Goal: Information Seeking & Learning: Learn about a topic

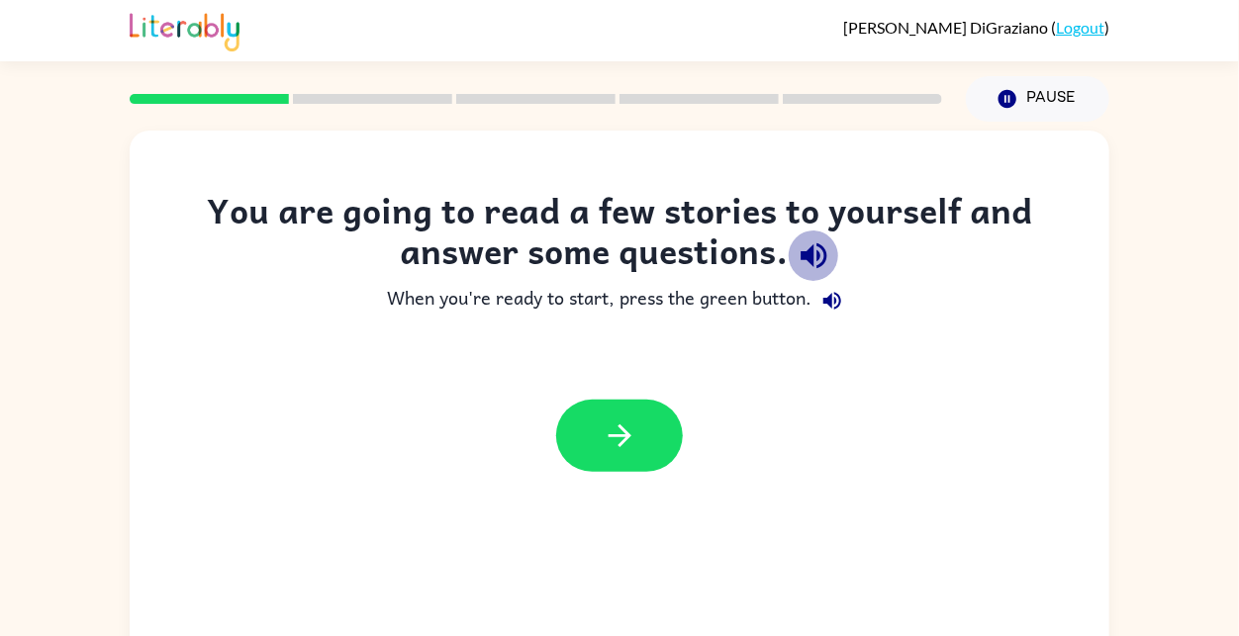
click at [806, 246] on icon "button" at bounding box center [814, 255] width 35 height 35
click at [820, 265] on icon "button" at bounding box center [813, 256] width 26 height 26
click at [821, 266] on icon "button" at bounding box center [813, 256] width 26 height 26
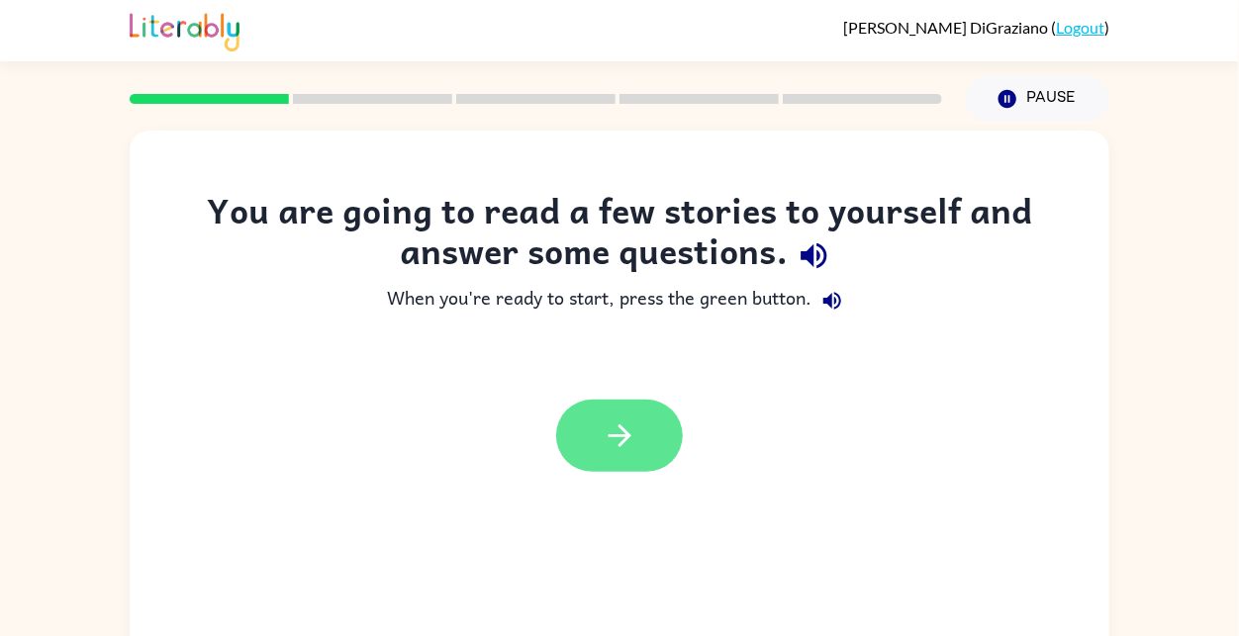
click at [656, 429] on button "button" at bounding box center [619, 436] width 127 height 72
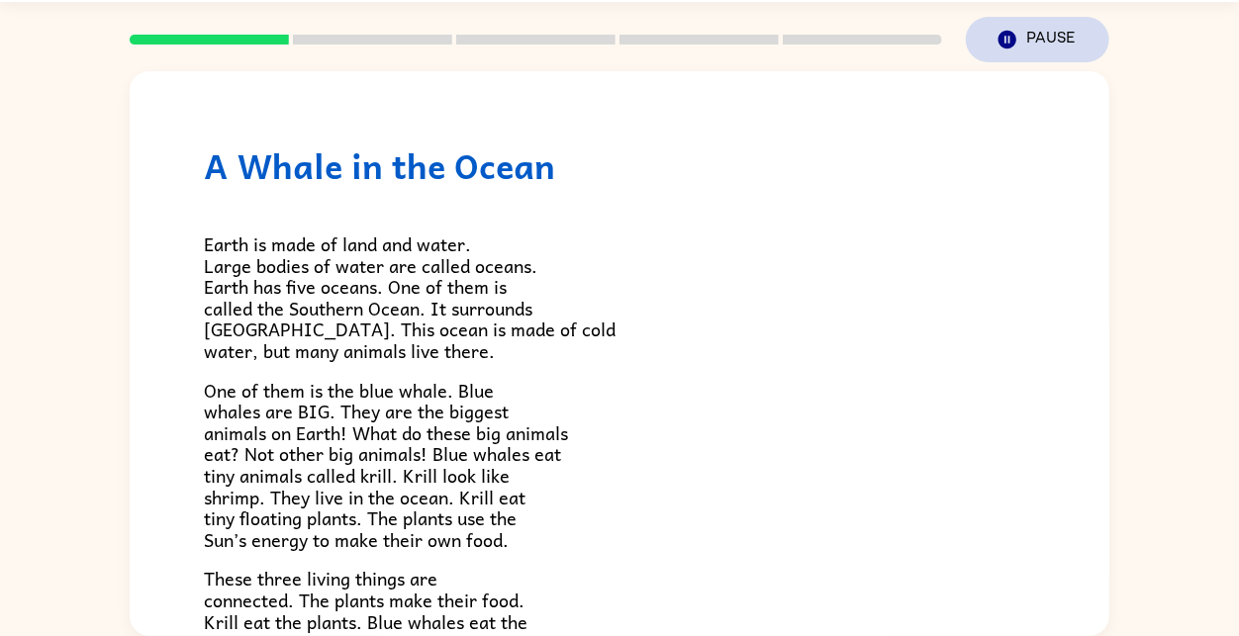
click at [1008, 34] on icon "button" at bounding box center [1007, 40] width 18 height 18
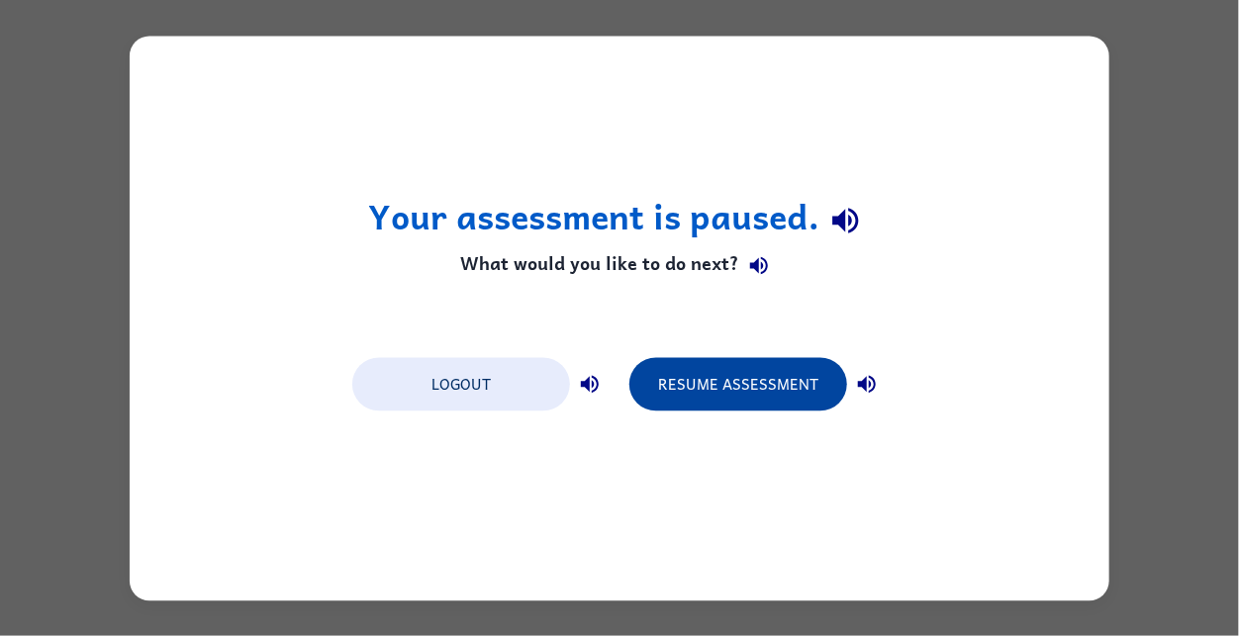
click at [752, 379] on button "Resume Assessment" at bounding box center [738, 383] width 218 height 53
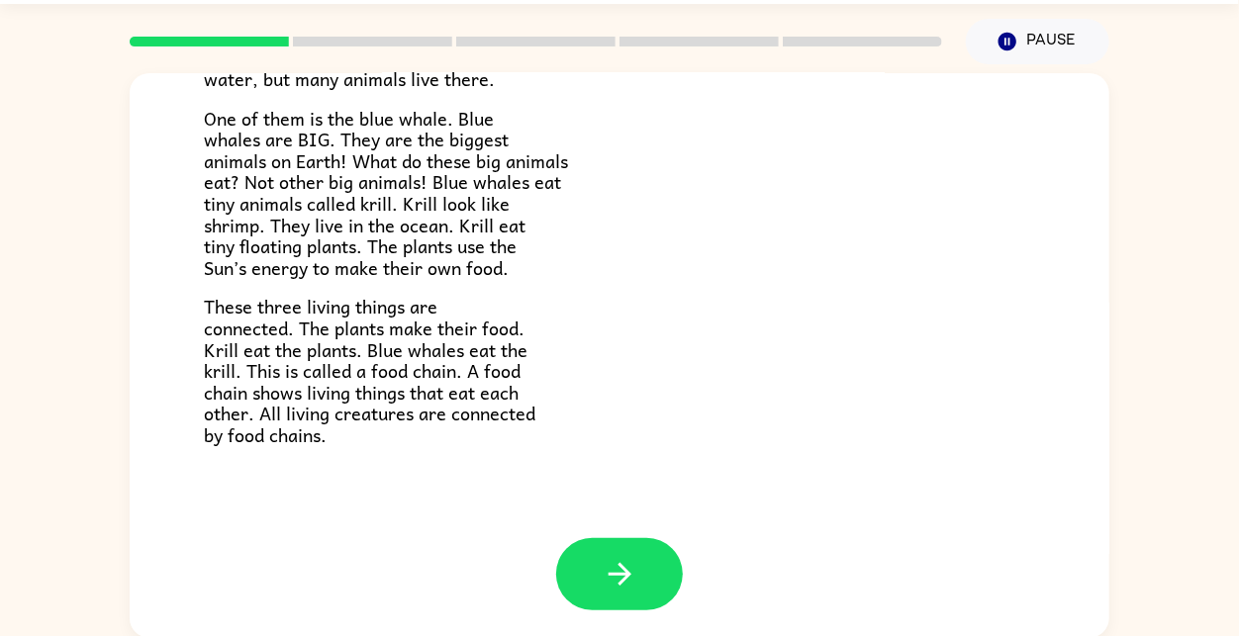
scroll to position [59, 0]
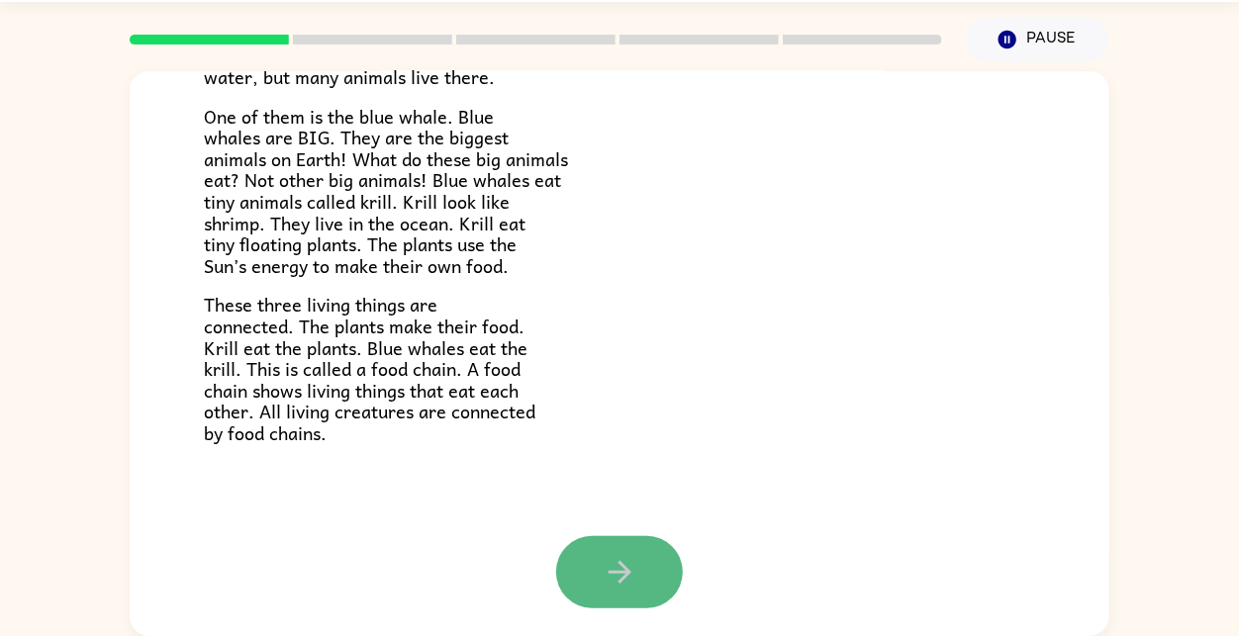
click at [624, 569] on icon "button" at bounding box center [619, 571] width 23 height 23
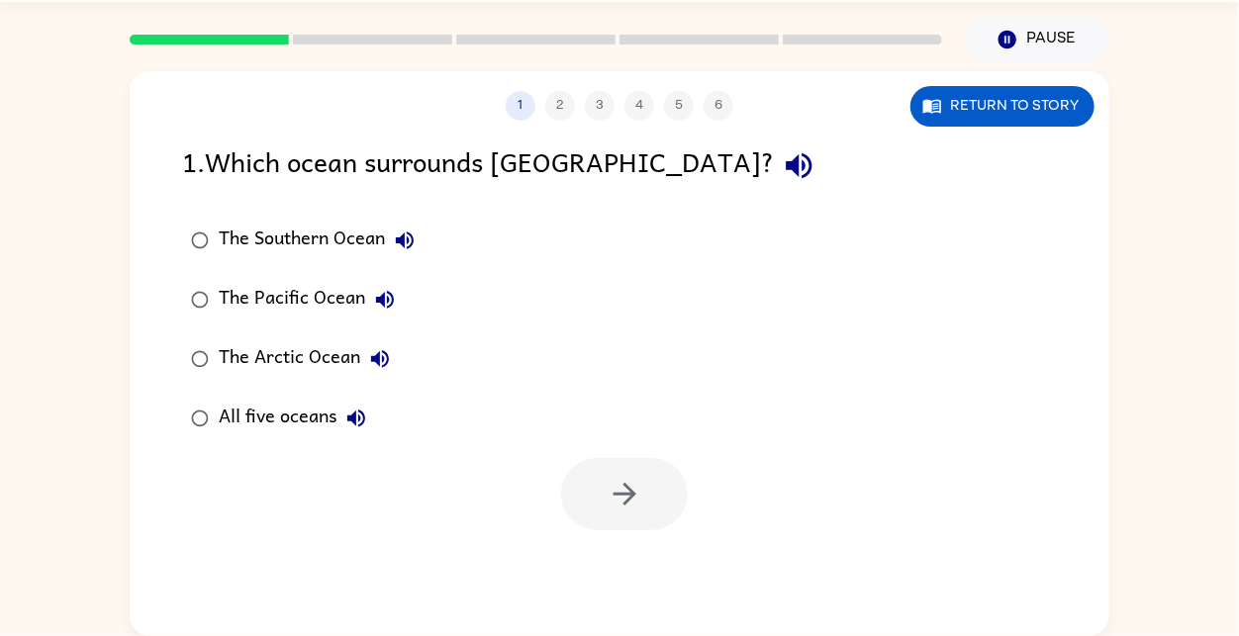
scroll to position [0, 0]
click at [314, 232] on div "The Southern Ocean" at bounding box center [322, 241] width 206 height 40
click at [644, 525] on button "button" at bounding box center [624, 494] width 127 height 72
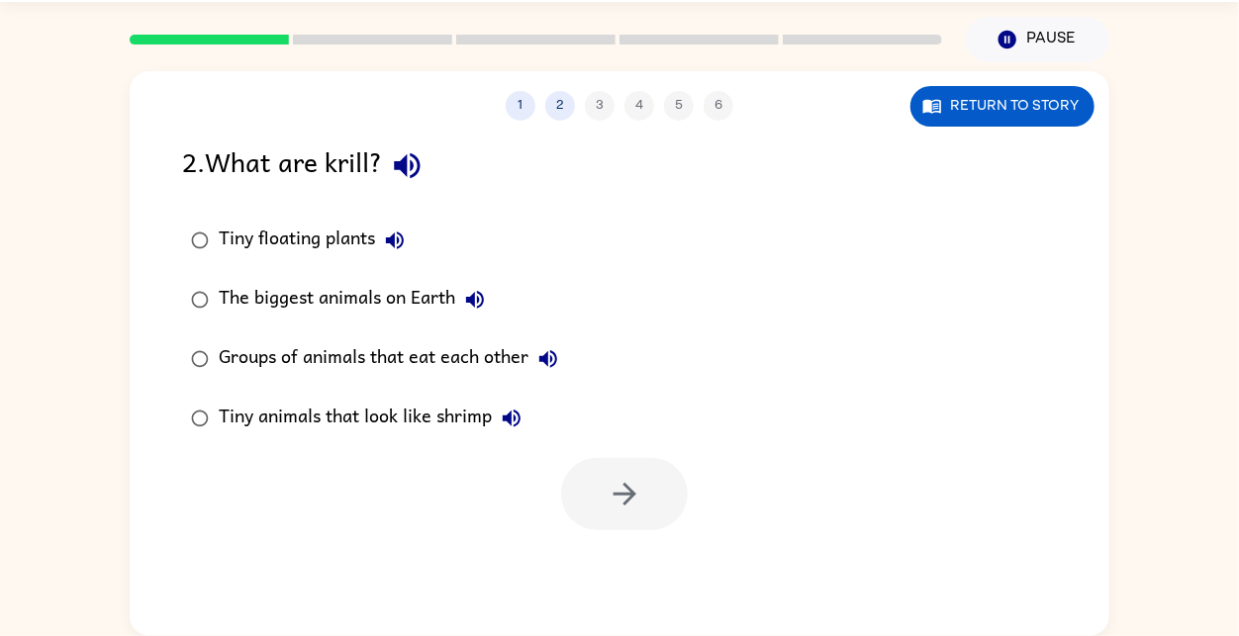
click at [478, 416] on div "Tiny animals that look like shrimp" at bounding box center [375, 419] width 313 height 40
click at [657, 469] on button "button" at bounding box center [624, 494] width 127 height 72
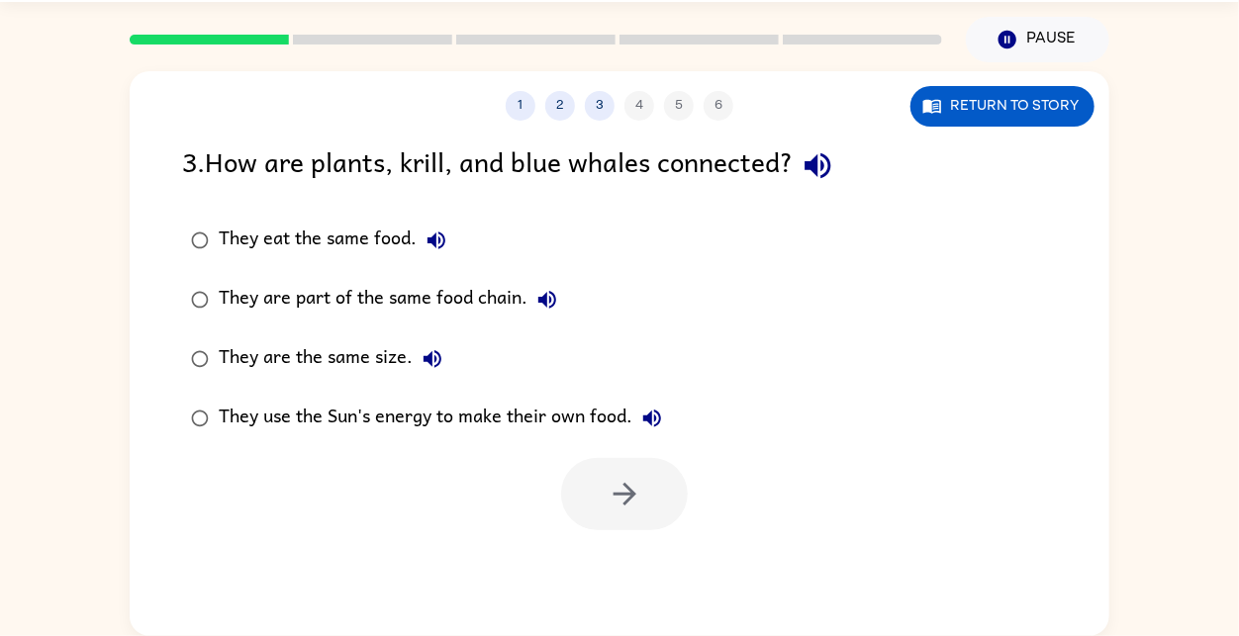
click at [494, 299] on div "They are part of the same food chain." at bounding box center [393, 300] width 348 height 40
click at [636, 513] on button "button" at bounding box center [624, 494] width 127 height 72
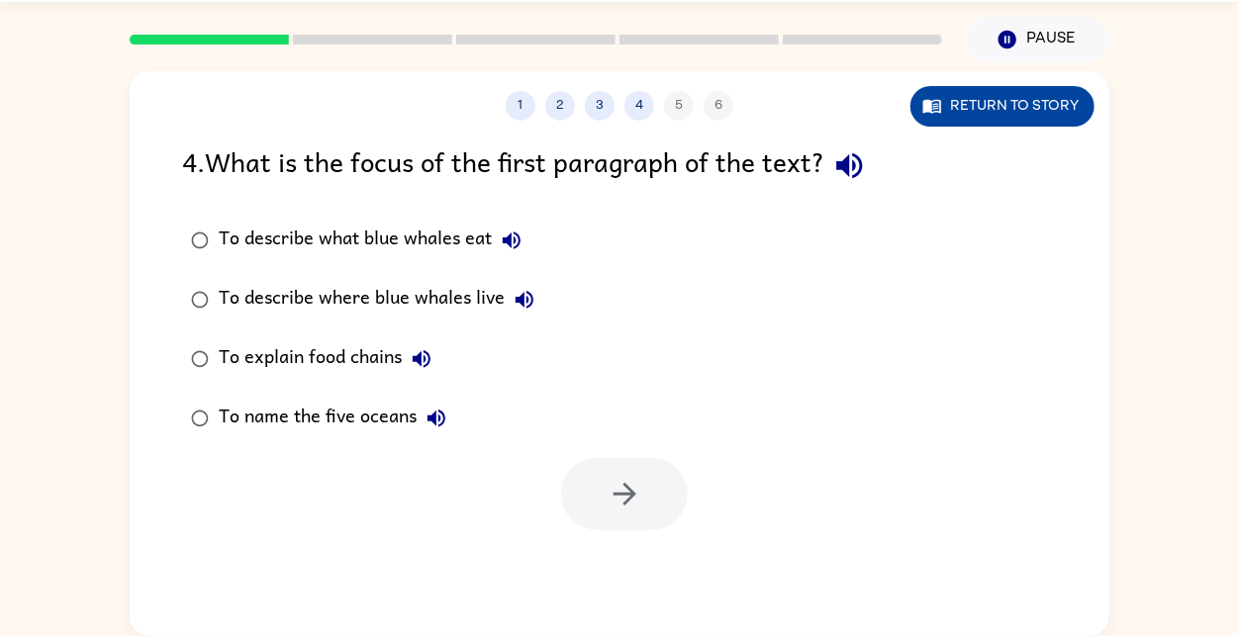
click at [948, 103] on button "Return to story" at bounding box center [1002, 106] width 184 height 41
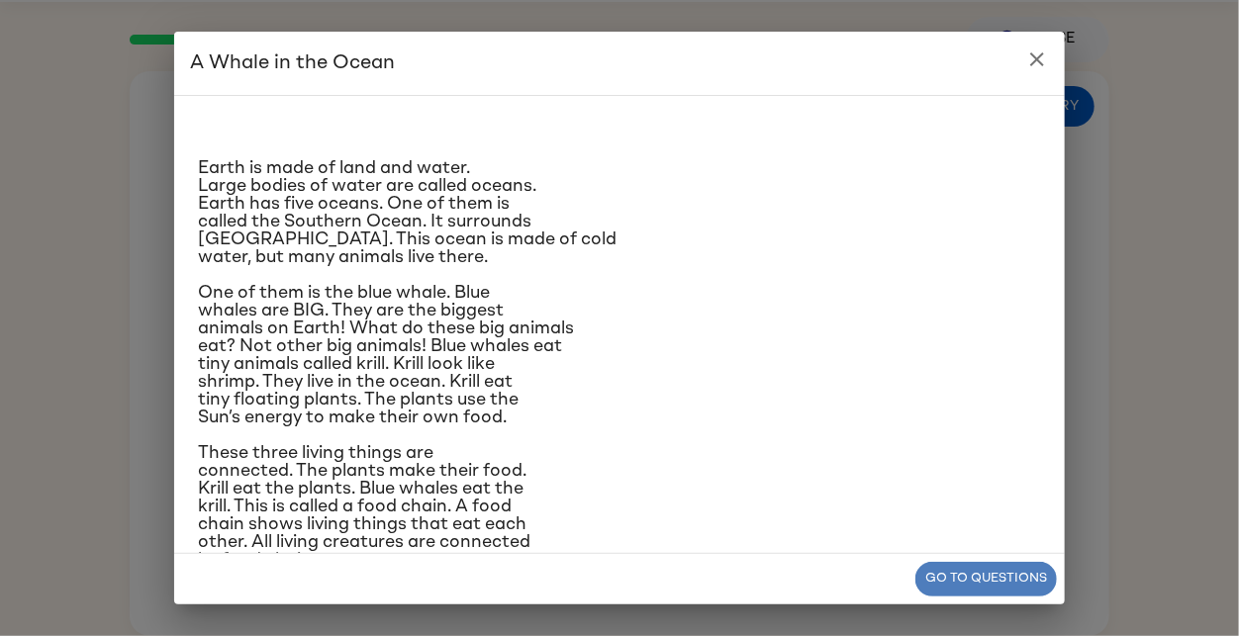
click at [986, 592] on button "Go to questions" at bounding box center [985, 579] width 141 height 35
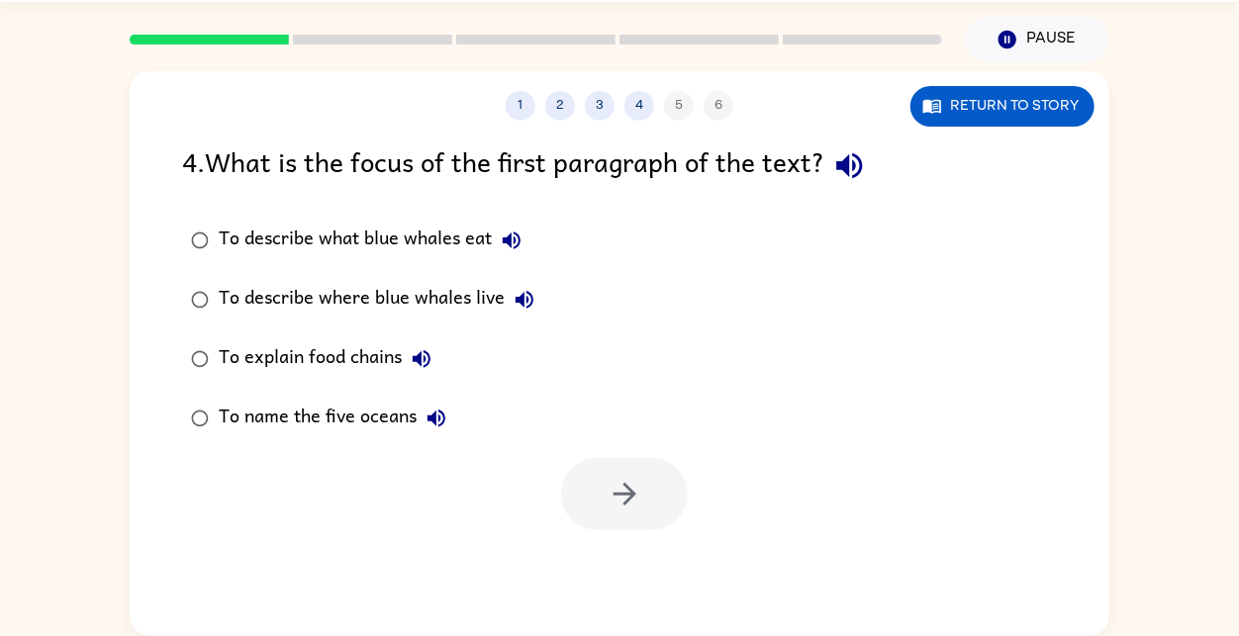
click at [374, 432] on div "To name the five oceans" at bounding box center [337, 419] width 237 height 40
click at [578, 494] on button "button" at bounding box center [624, 494] width 127 height 72
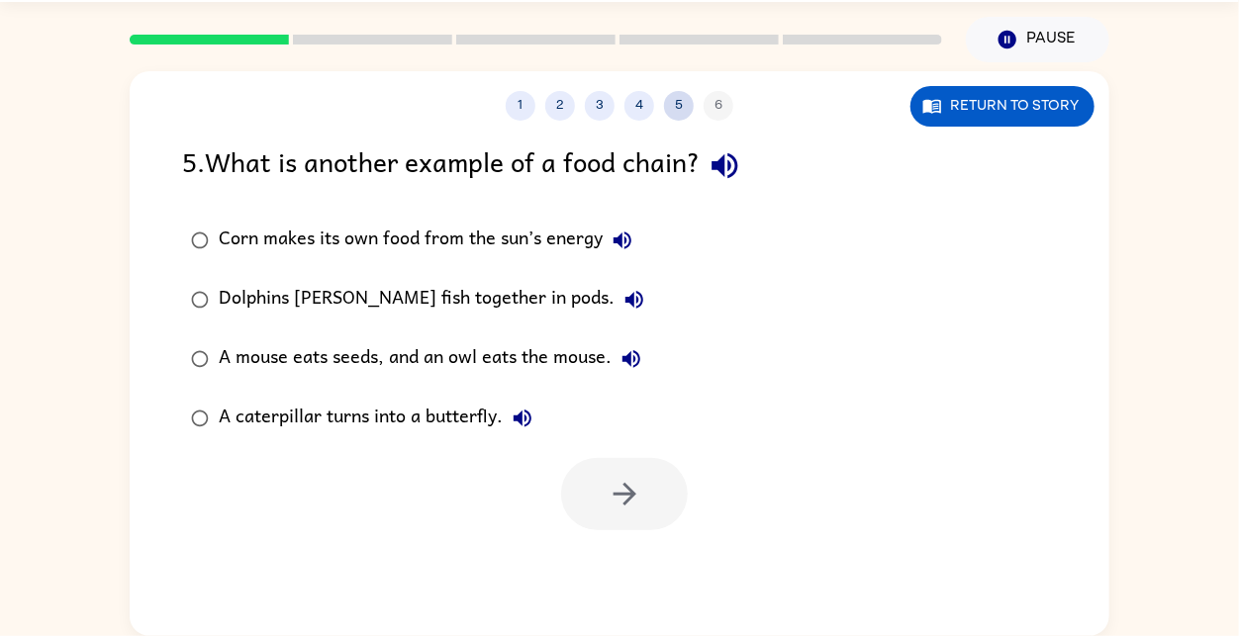
click at [678, 117] on button "5" at bounding box center [679, 106] width 30 height 30
click at [676, 107] on button "5" at bounding box center [679, 106] width 30 height 30
click at [676, 102] on button "5" at bounding box center [679, 106] width 30 height 30
click at [678, 106] on button "5" at bounding box center [679, 106] width 30 height 30
click at [725, 111] on div "1 2 3 4 5 6" at bounding box center [620, 106] width 980 height 30
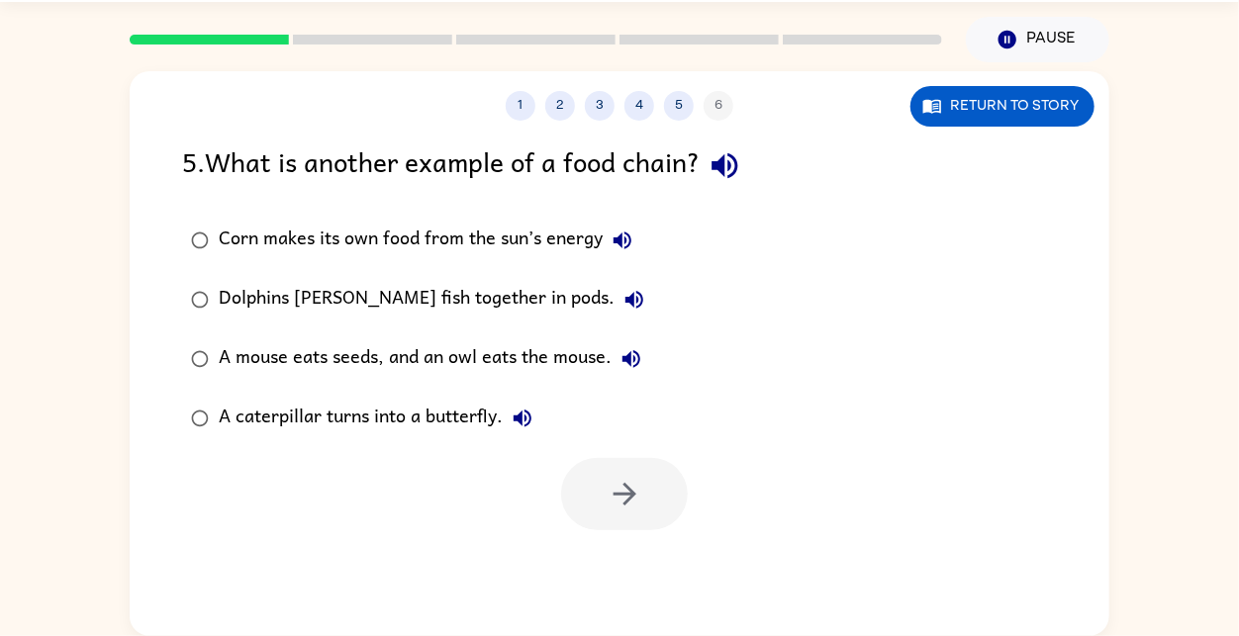
click at [715, 110] on div "1 2 3 4 5 6" at bounding box center [620, 106] width 980 height 30
click at [629, 106] on button "4" at bounding box center [639, 106] width 30 height 30
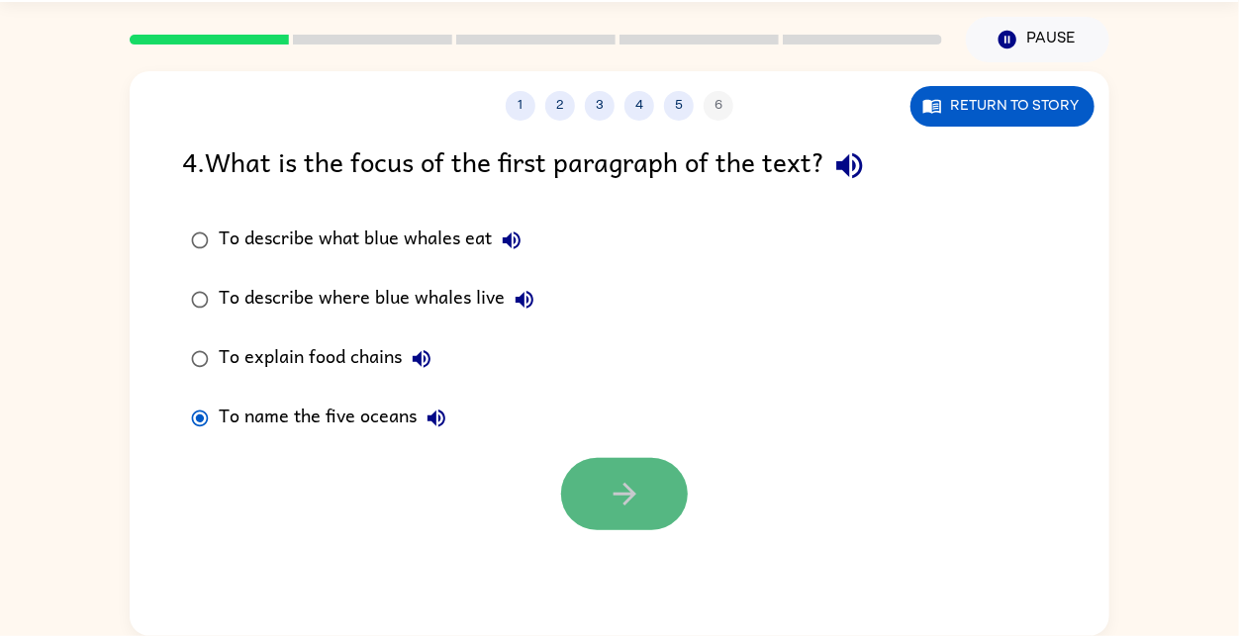
click at [610, 470] on button "button" at bounding box center [624, 494] width 127 height 72
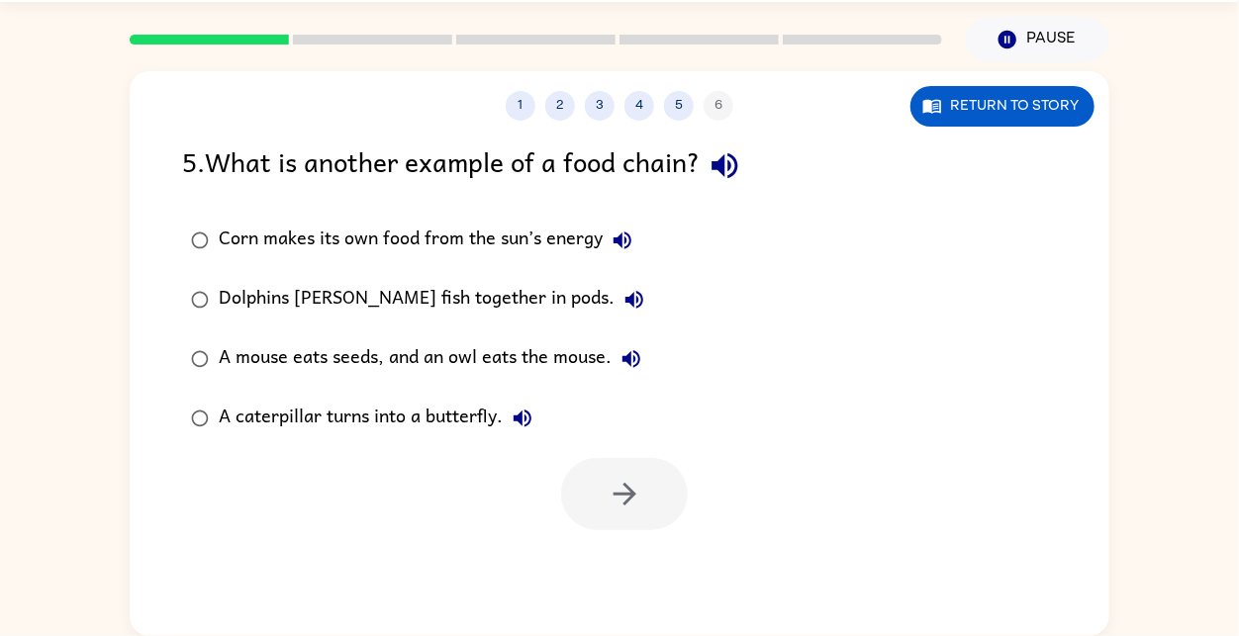
click at [589, 377] on div "A mouse eats seeds, and an owl eats the mouse." at bounding box center [435, 359] width 432 height 40
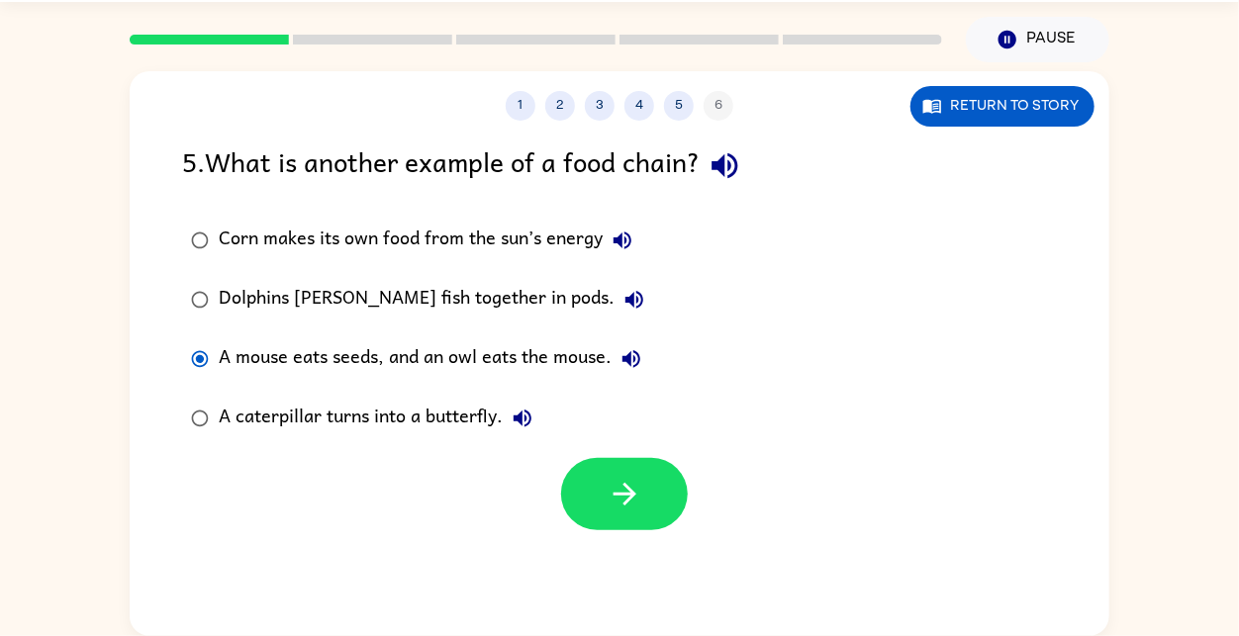
click at [420, 308] on div "Dolphins [PERSON_NAME] fish together in pods." at bounding box center [436, 300] width 435 height 40
click at [454, 358] on div "A mouse eats seeds, and an owl eats the mouse." at bounding box center [435, 359] width 432 height 40
click at [658, 510] on button "button" at bounding box center [624, 494] width 127 height 72
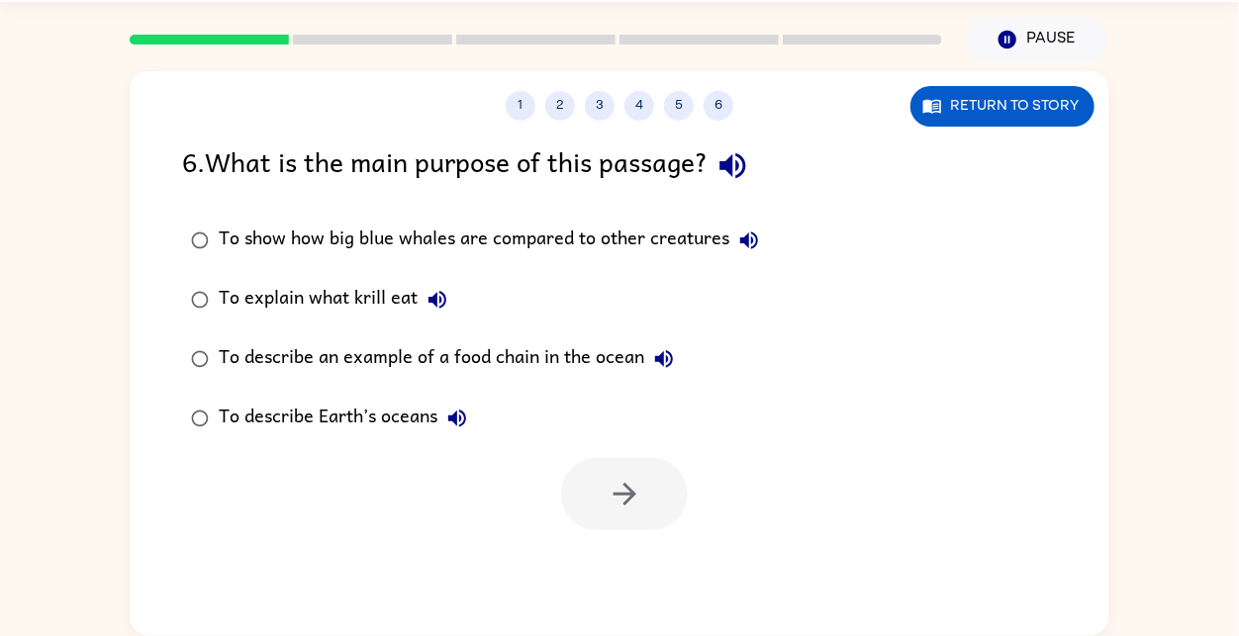
click at [422, 406] on div "To describe Earth’s oceans" at bounding box center [348, 419] width 258 height 40
click at [598, 512] on button "button" at bounding box center [624, 494] width 127 height 72
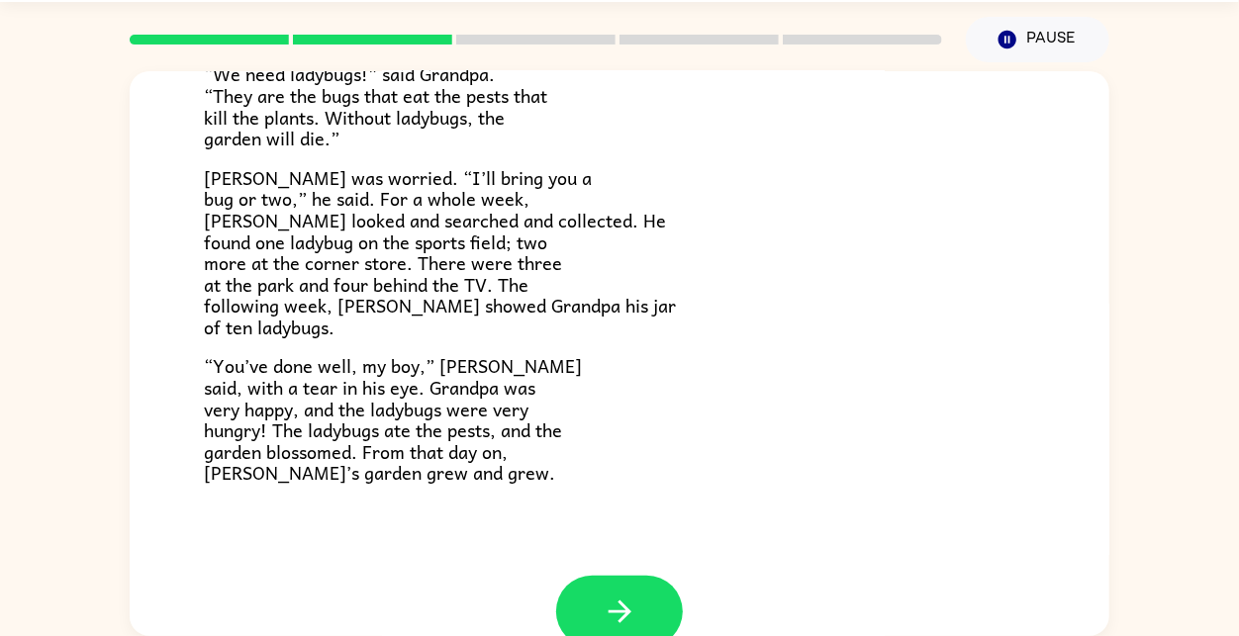
scroll to position [518, 0]
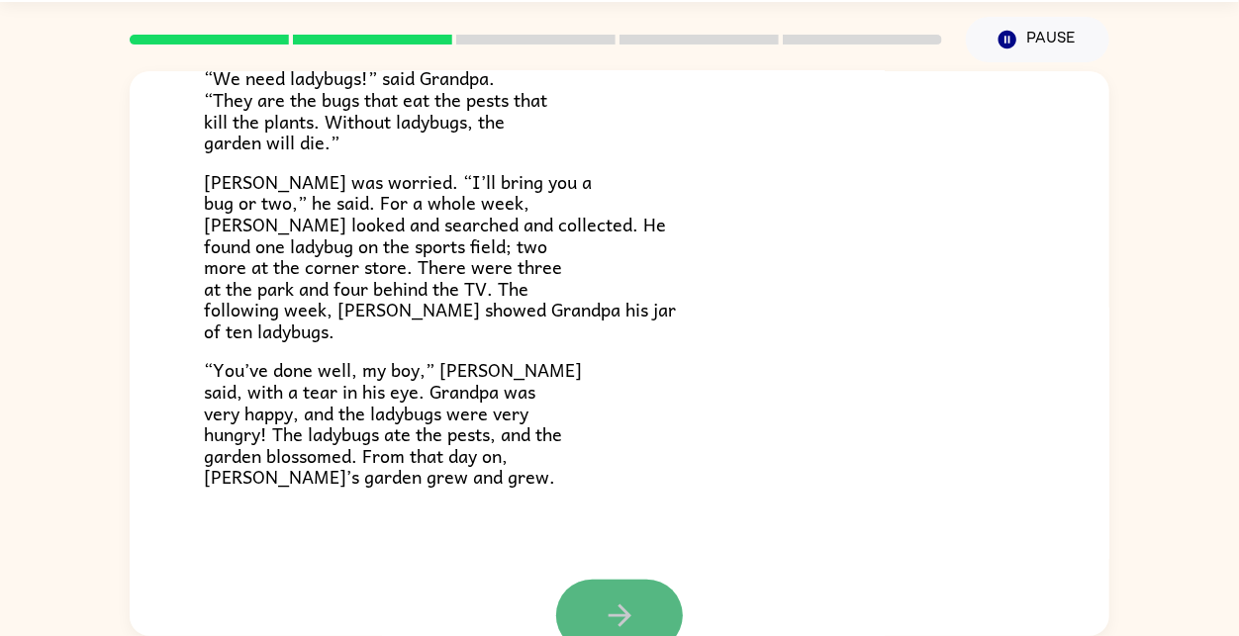
click at [655, 622] on button "button" at bounding box center [619, 616] width 127 height 72
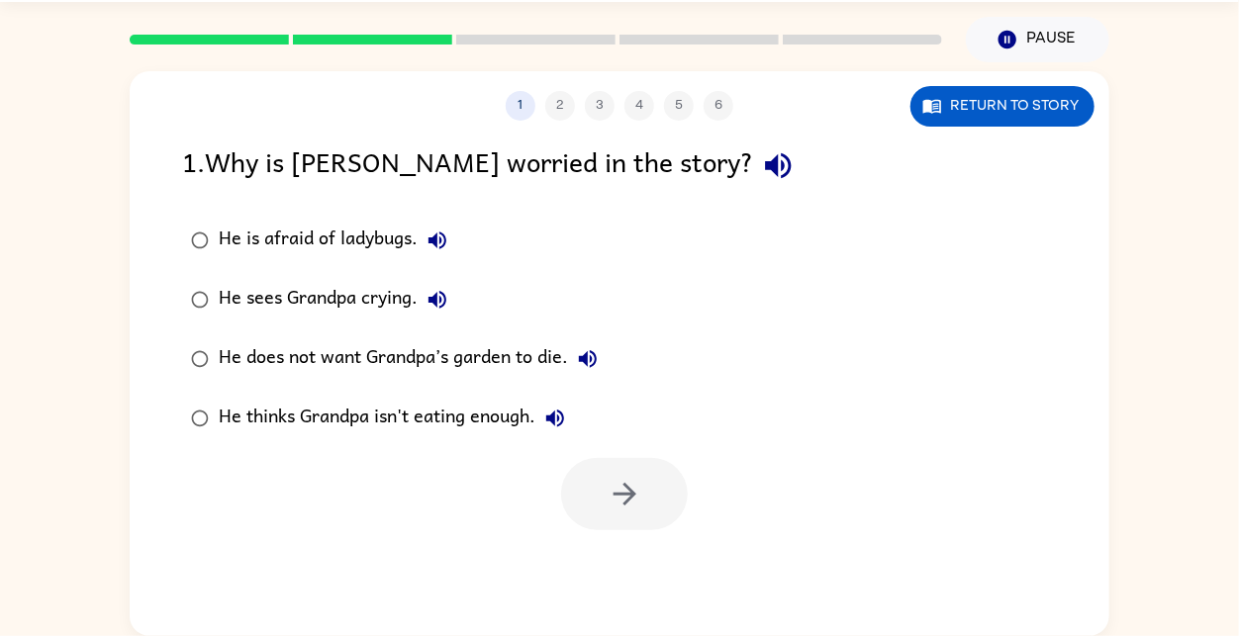
scroll to position [0, 0]
click at [403, 360] on div "He does not want Grandpa’s garden to die." at bounding box center [413, 359] width 389 height 40
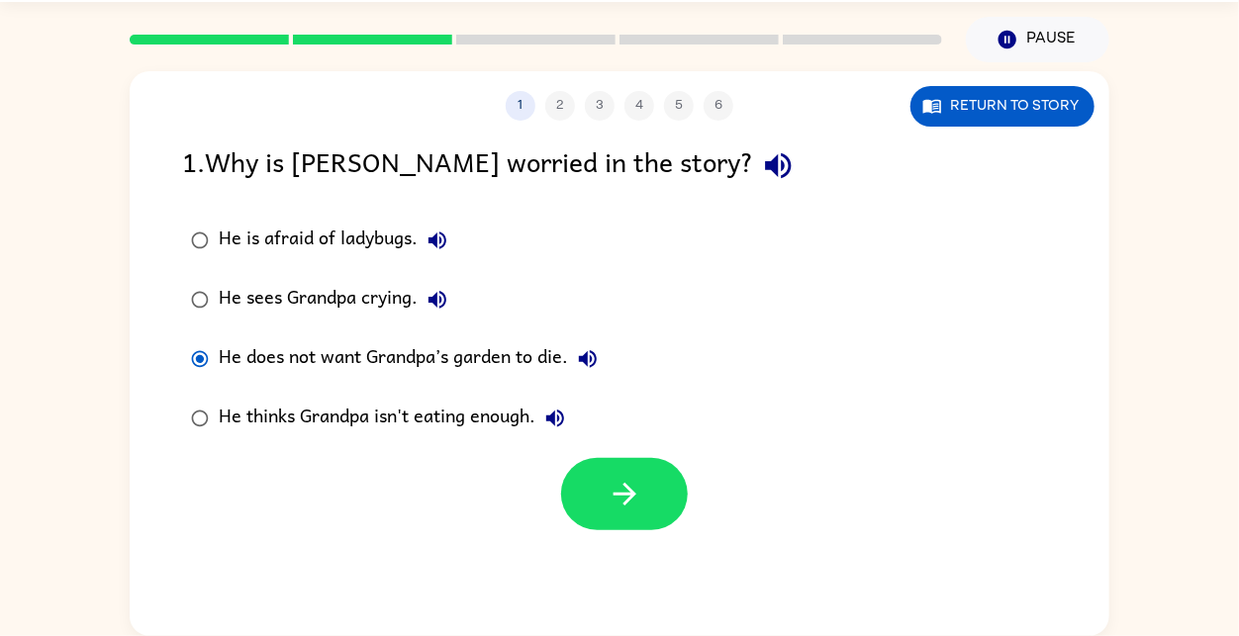
click at [427, 459] on div at bounding box center [620, 489] width 980 height 82
click at [426, 463] on div at bounding box center [620, 489] width 980 height 82
click at [660, 499] on button "button" at bounding box center [624, 494] width 127 height 72
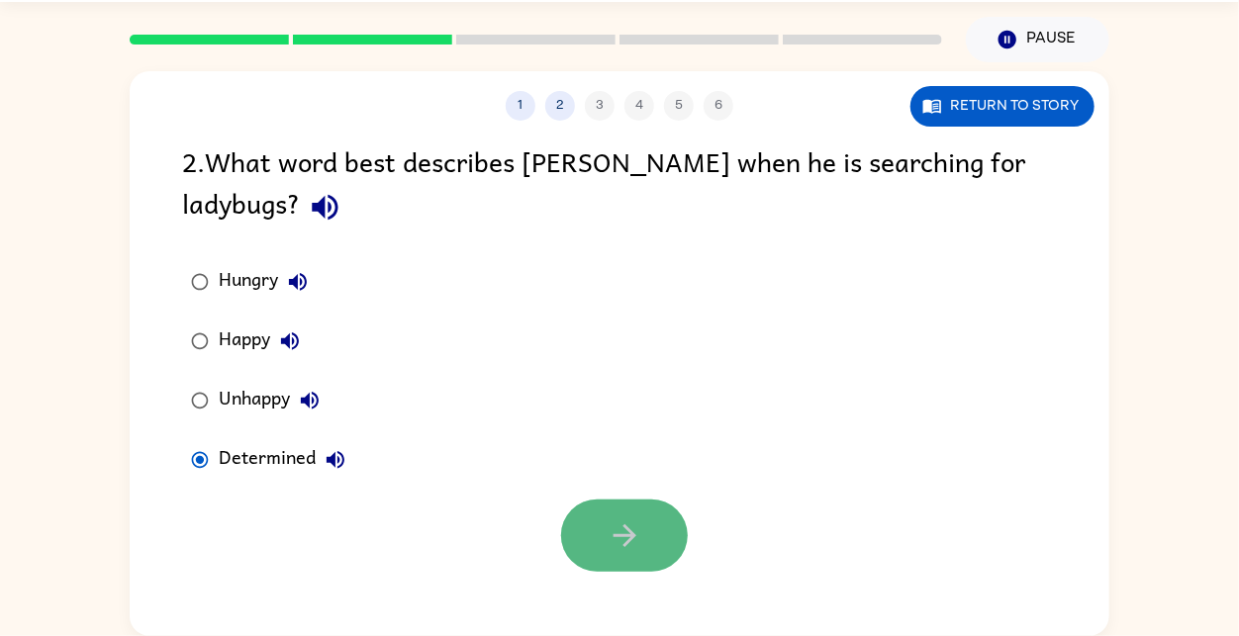
click at [578, 510] on button "button" at bounding box center [624, 536] width 127 height 72
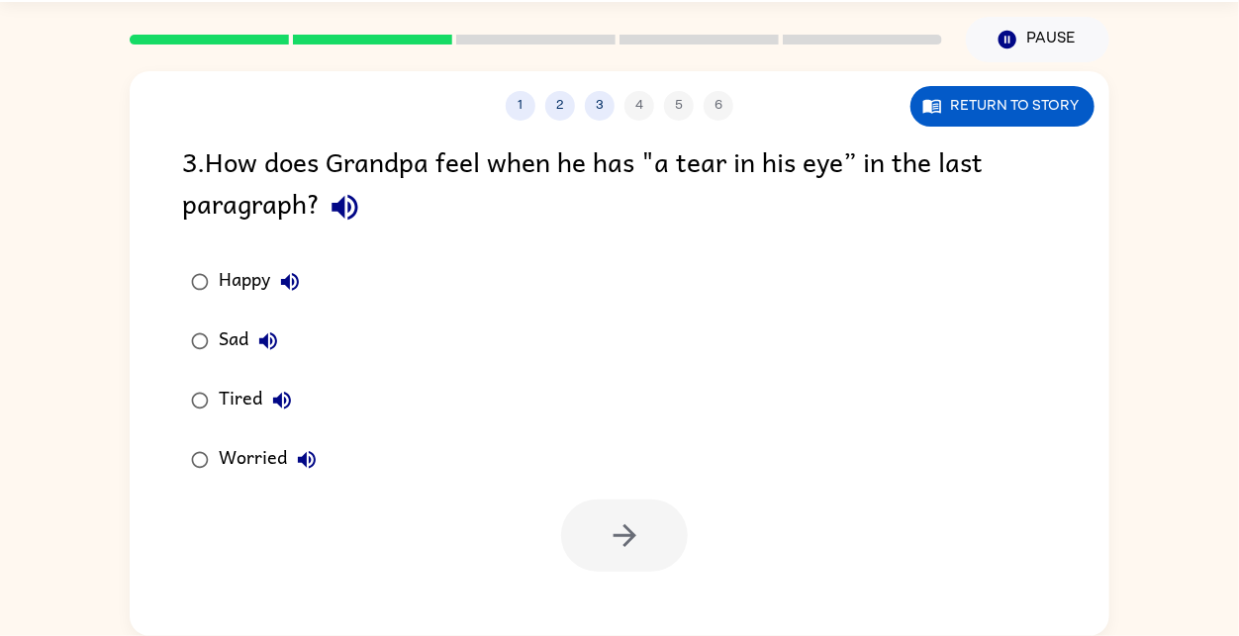
click at [228, 282] on div "Happy" at bounding box center [264, 282] width 91 height 40
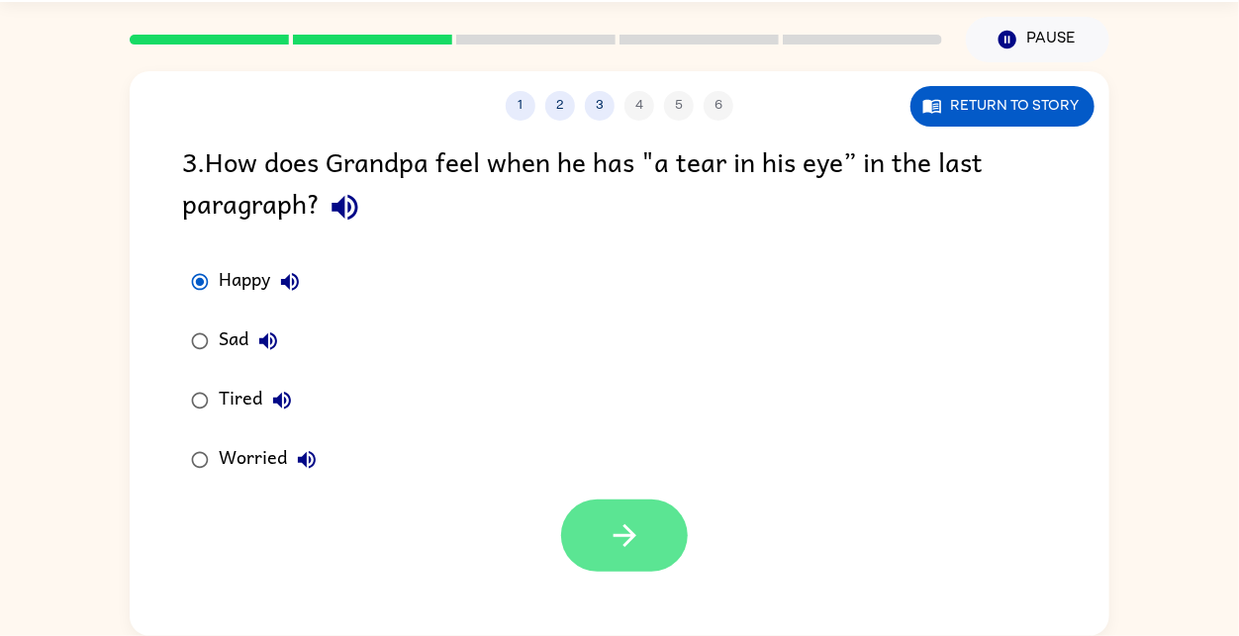
click at [648, 527] on button "button" at bounding box center [624, 536] width 127 height 72
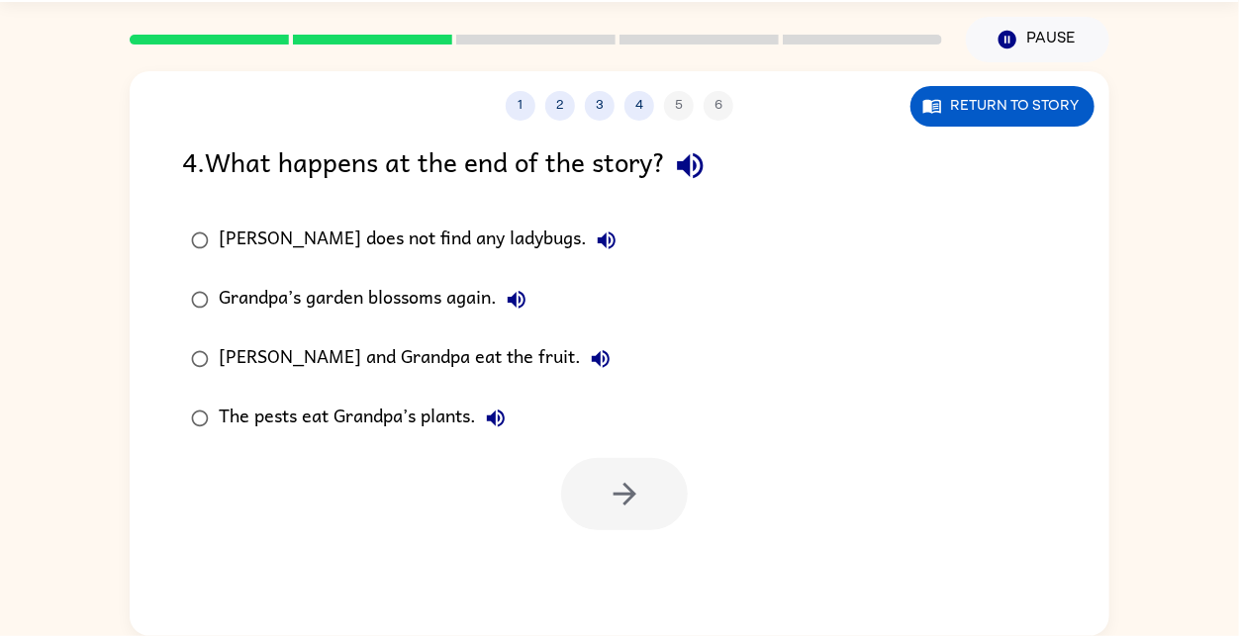
click at [429, 251] on div "[PERSON_NAME] does not find any ladybugs." at bounding box center [423, 241] width 408 height 40
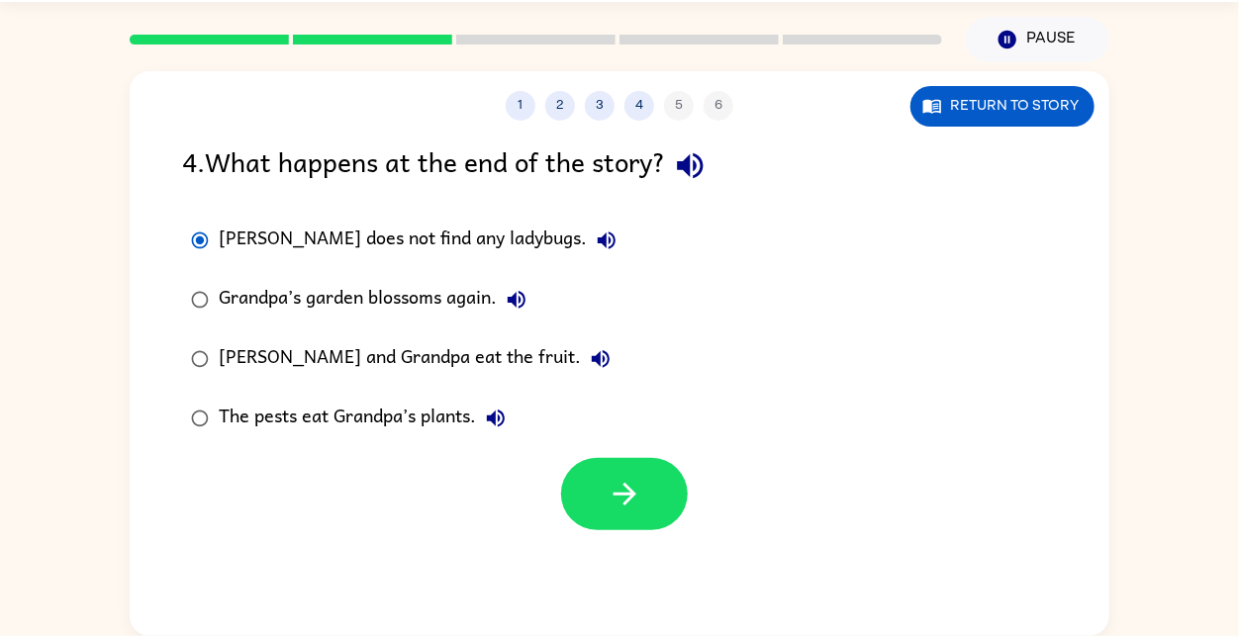
click at [464, 290] on div "Grandpa’s garden blossoms again." at bounding box center [378, 300] width 318 height 40
click at [616, 461] on button "button" at bounding box center [624, 494] width 127 height 72
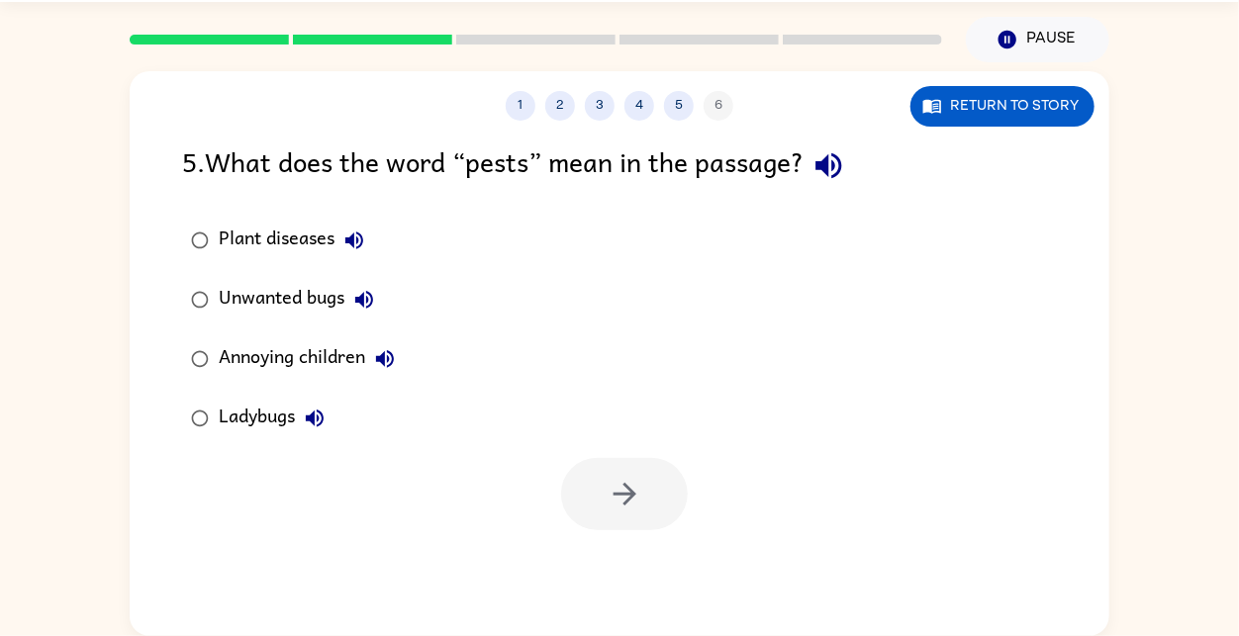
click at [306, 291] on div "Unwanted bugs" at bounding box center [301, 300] width 165 height 40
click at [593, 481] on button "button" at bounding box center [624, 494] width 127 height 72
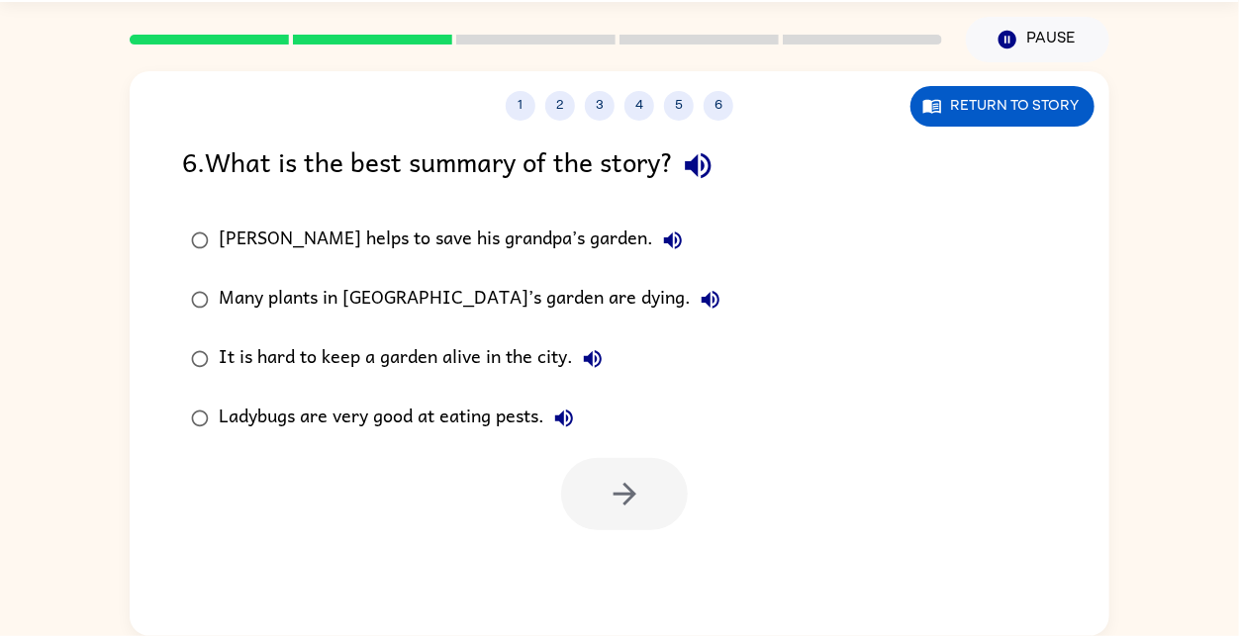
click at [519, 295] on div "Many plants in [GEOGRAPHIC_DATA]’s garden are dying." at bounding box center [475, 300] width 512 height 40
click at [205, 45] on div at bounding box center [536, 39] width 836 height 69
click at [203, 44] on rect at bounding box center [209, 40] width 159 height 10
click at [206, 36] on rect at bounding box center [209, 40] width 159 height 10
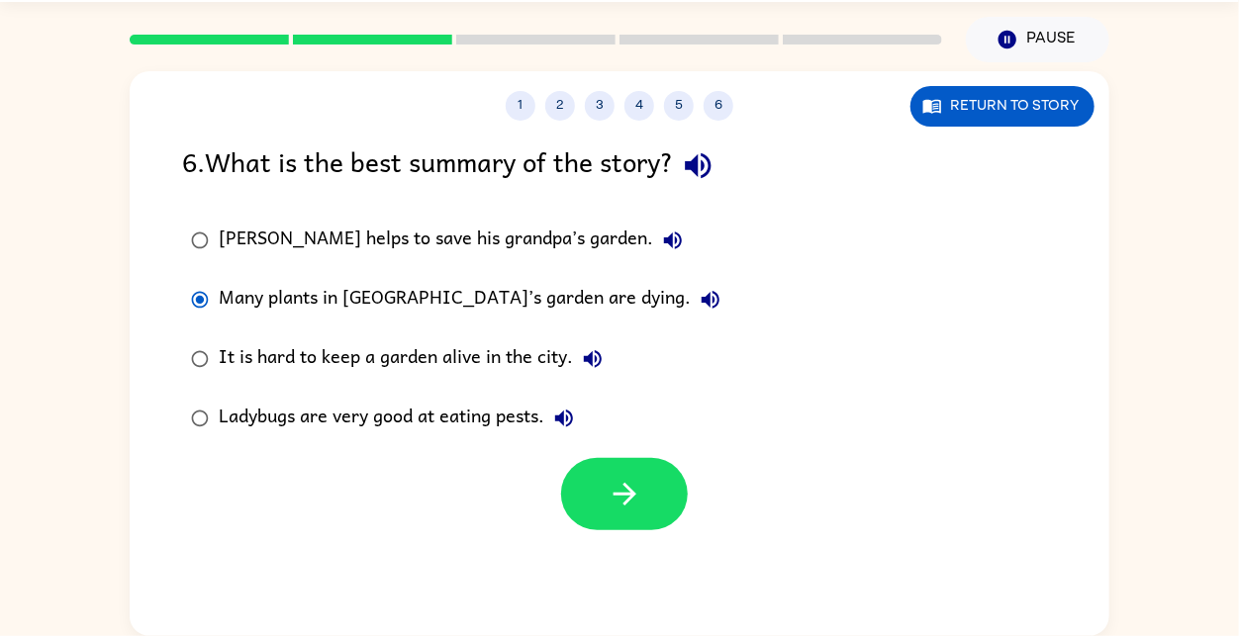
click at [206, 36] on rect at bounding box center [209, 40] width 159 height 10
click at [638, 497] on icon "button" at bounding box center [625, 494] width 35 height 35
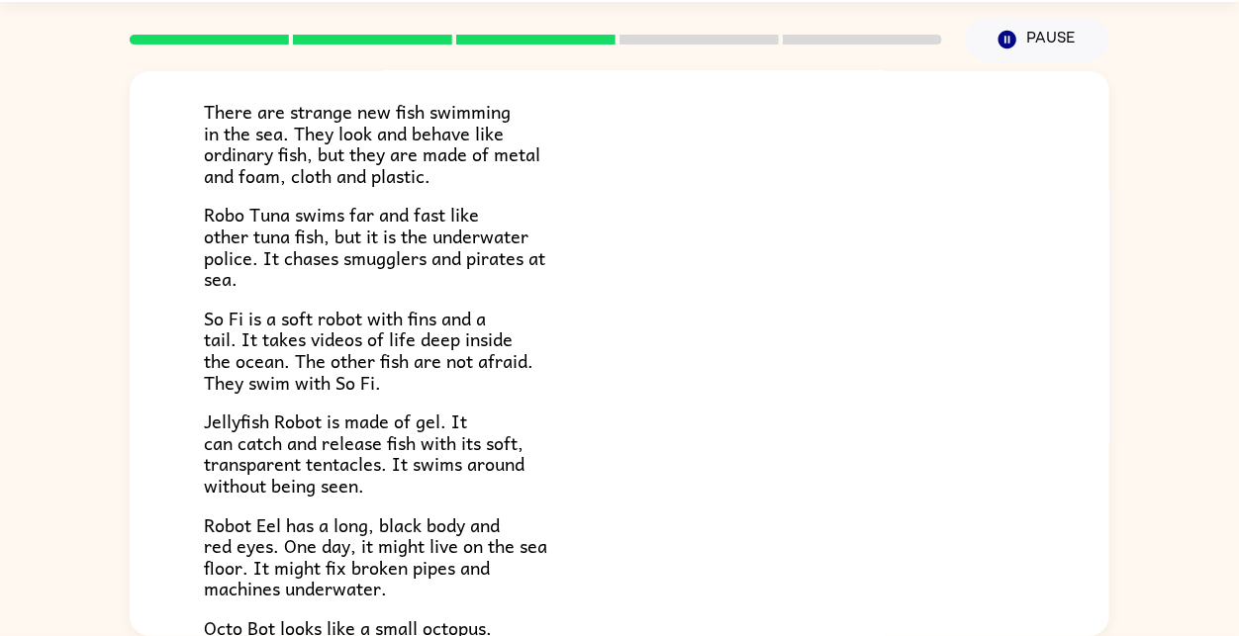
scroll to position [135, 0]
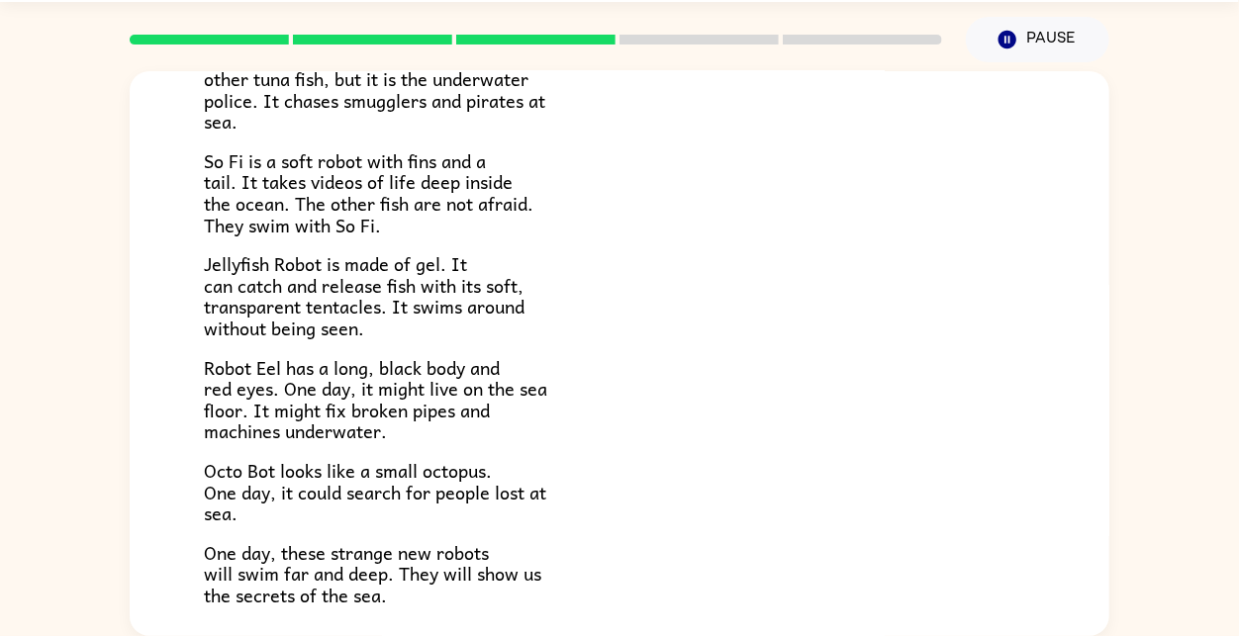
click at [658, 247] on div "There are strange new fish swimming in the sea. They look and behave like ordin…" at bounding box center [619, 250] width 831 height 709
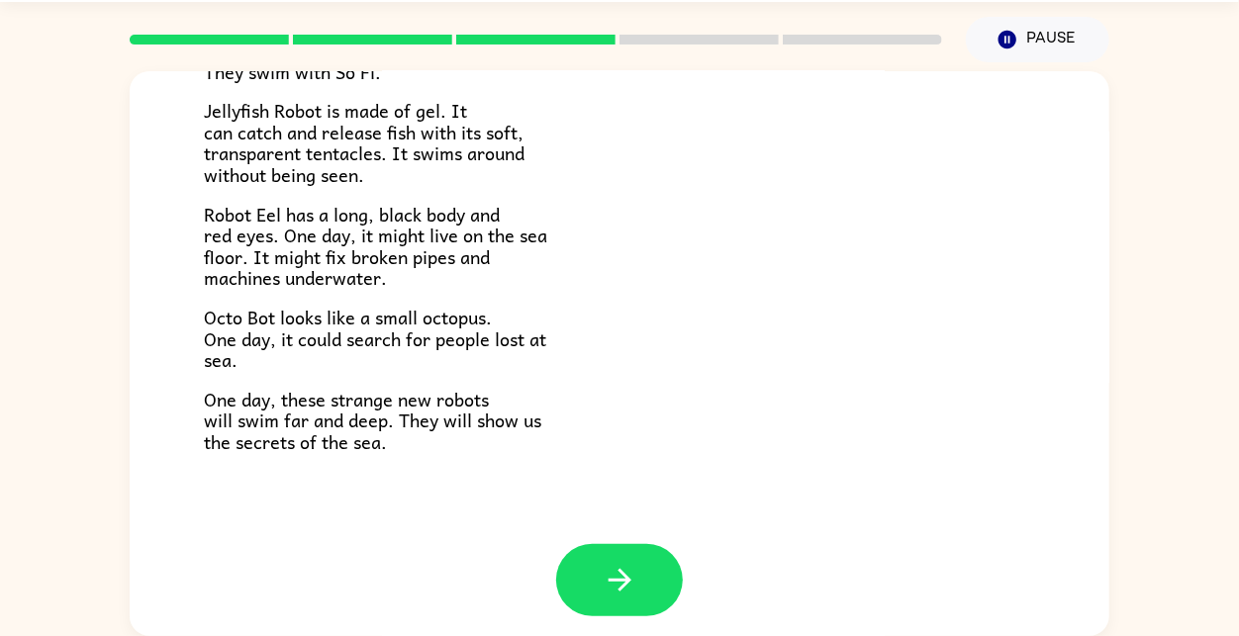
scroll to position [452, 0]
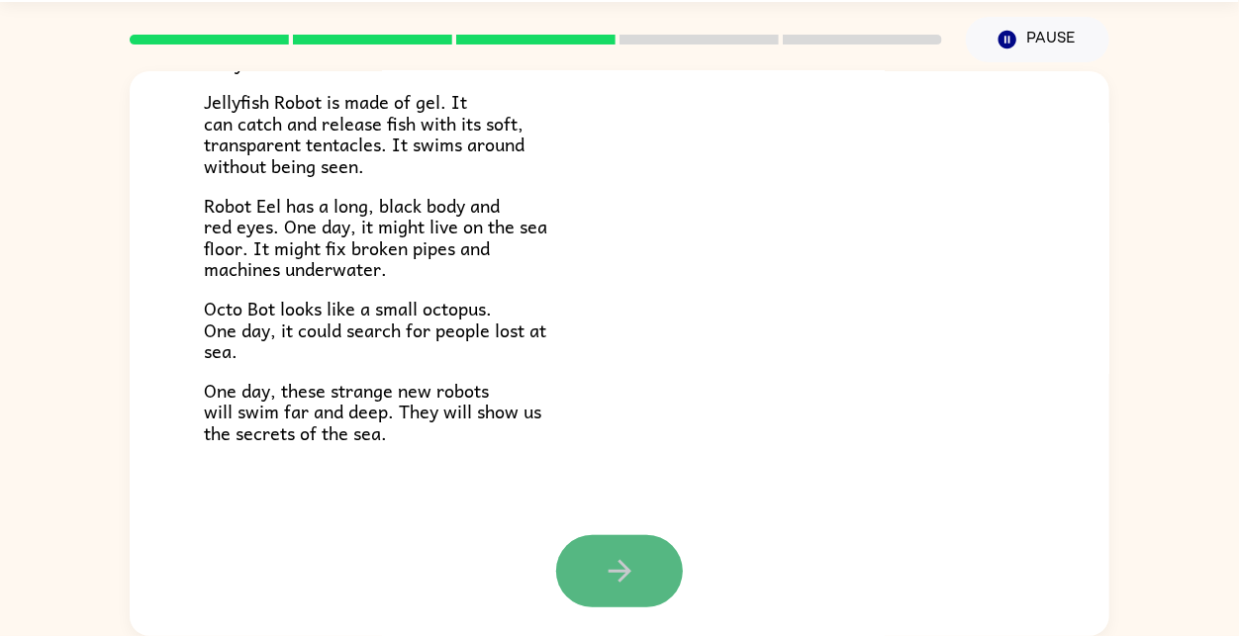
click at [635, 574] on icon "button" at bounding box center [620, 571] width 35 height 35
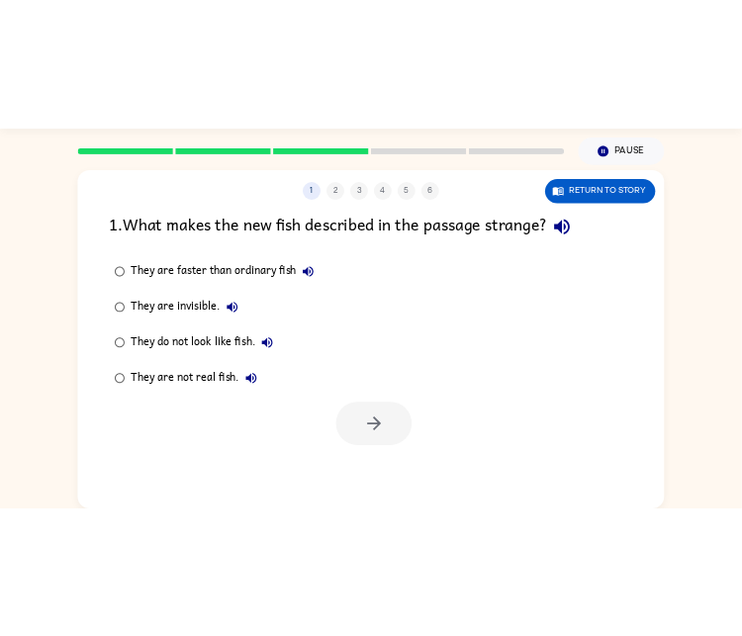
scroll to position [0, 0]
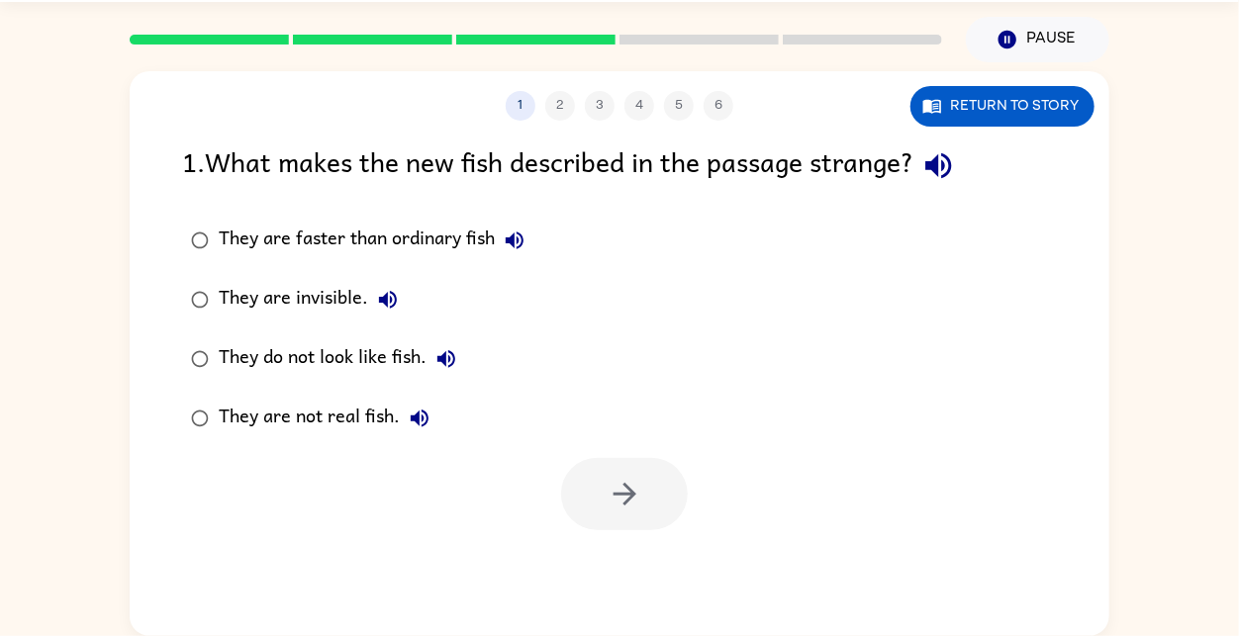
click at [369, 422] on div "They are not real fish." at bounding box center [329, 419] width 221 height 40
click at [634, 489] on icon "button" at bounding box center [625, 494] width 35 height 35
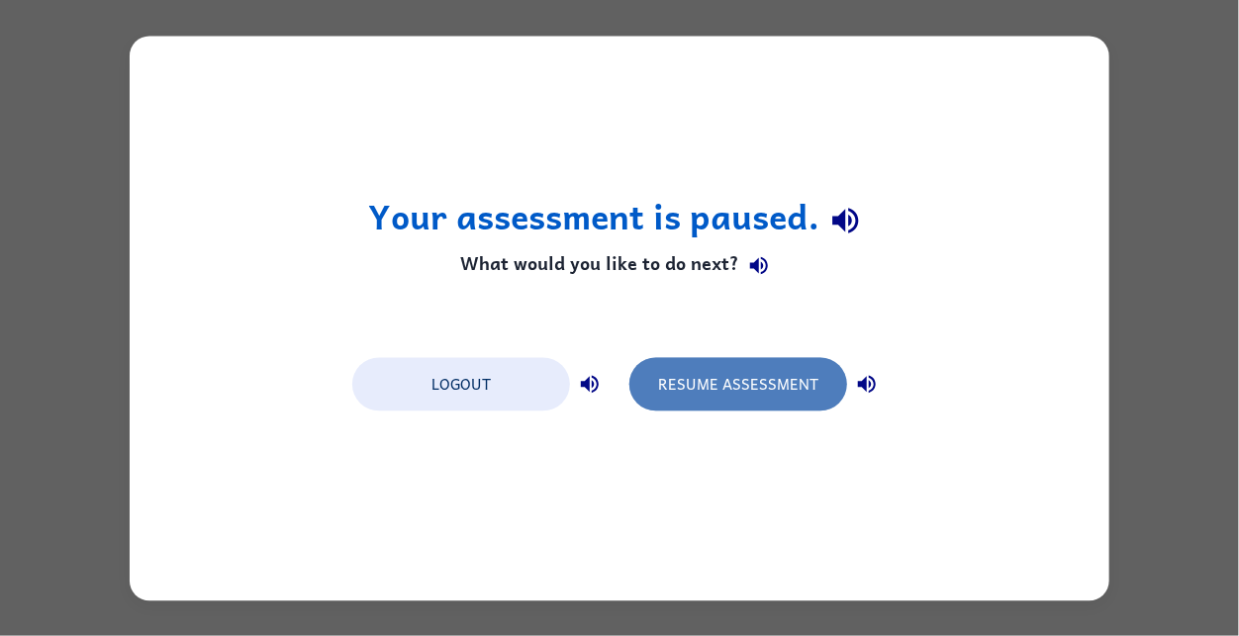
click at [770, 376] on button "Resume Assessment" at bounding box center [738, 383] width 218 height 53
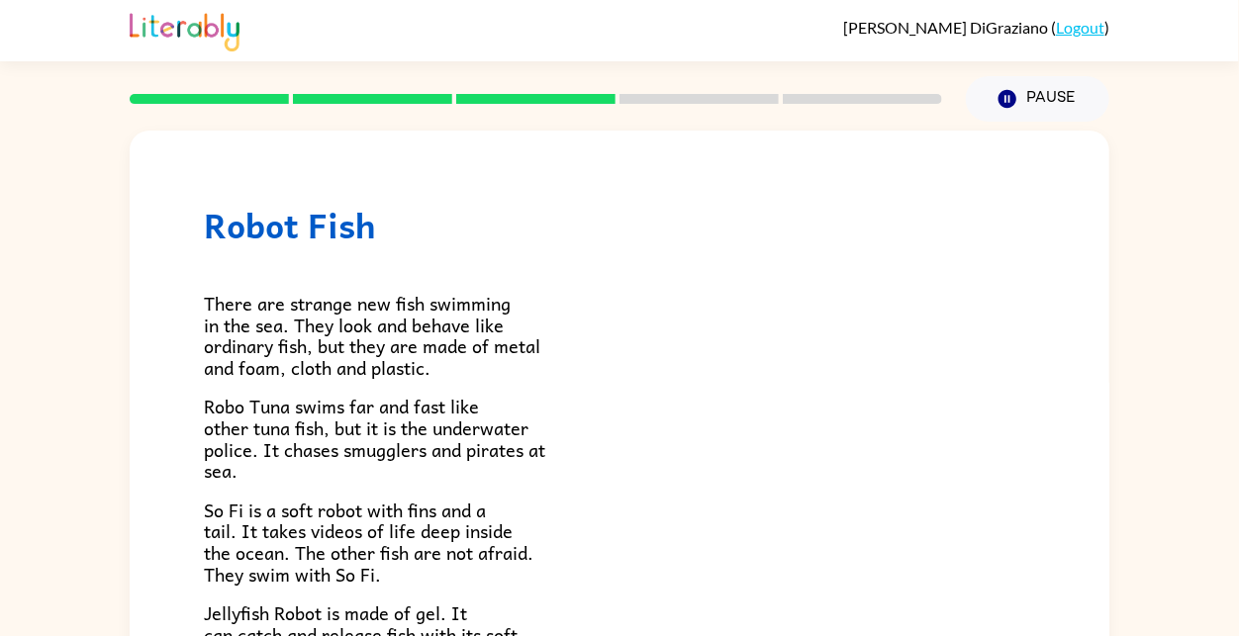
scroll to position [452, 0]
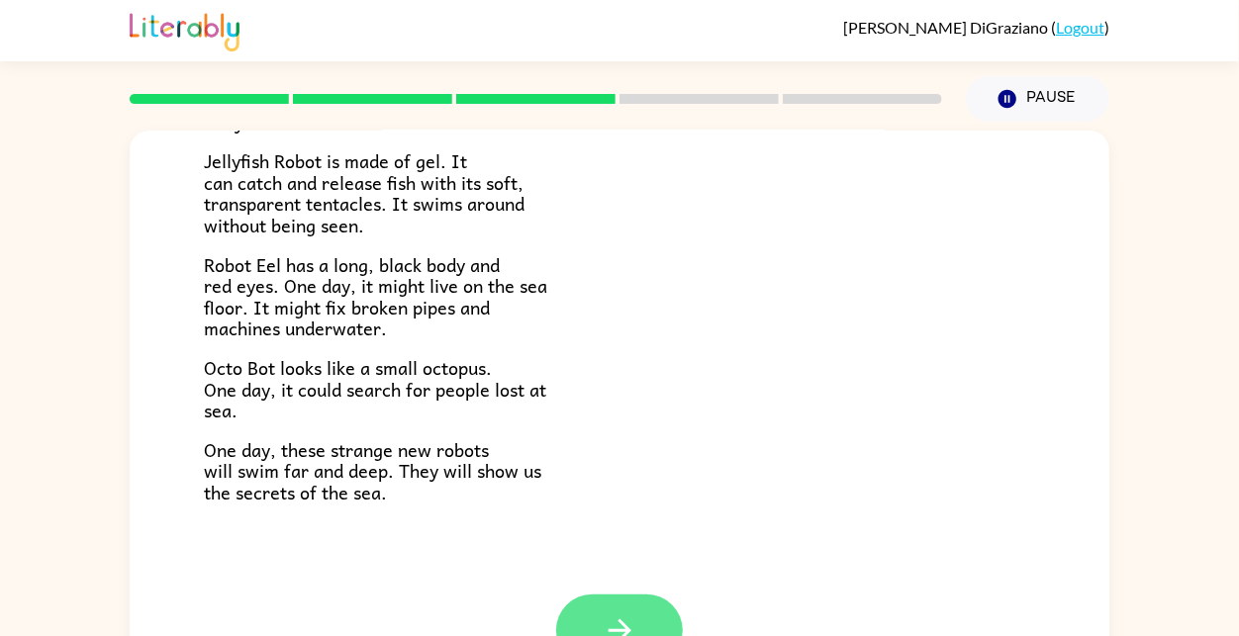
click at [652, 625] on button "button" at bounding box center [619, 631] width 127 height 72
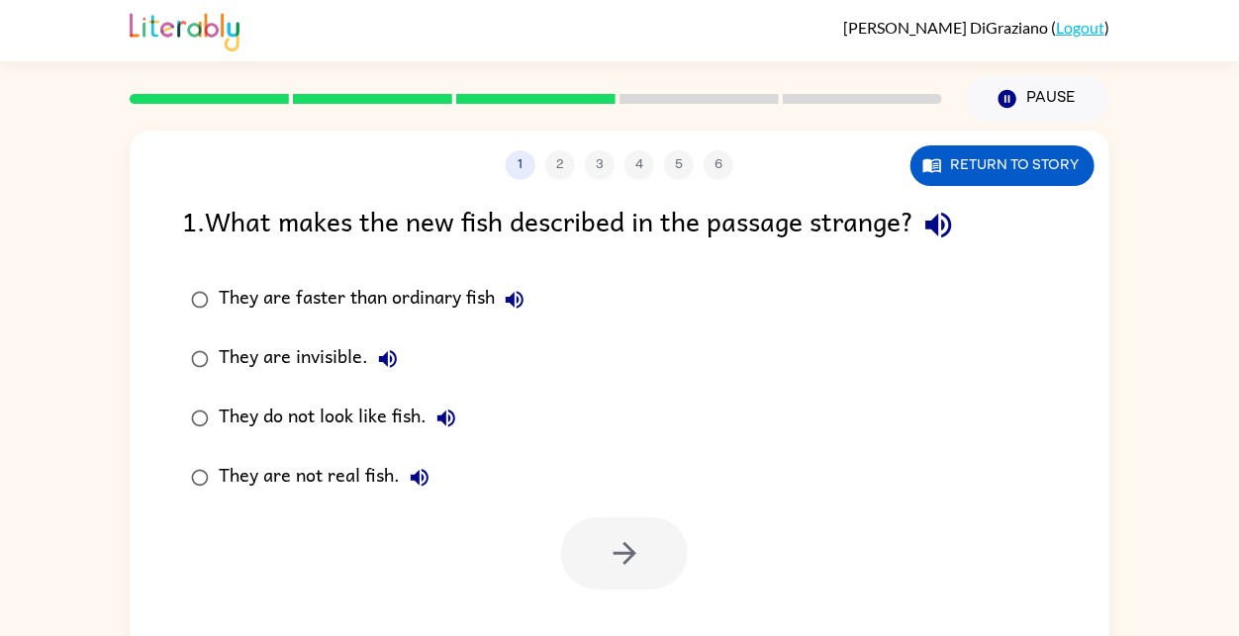
scroll to position [0, 0]
click at [1069, 91] on button "Pause Pause" at bounding box center [1037, 99] width 143 height 46
